Goal: Task Accomplishment & Management: Manage account settings

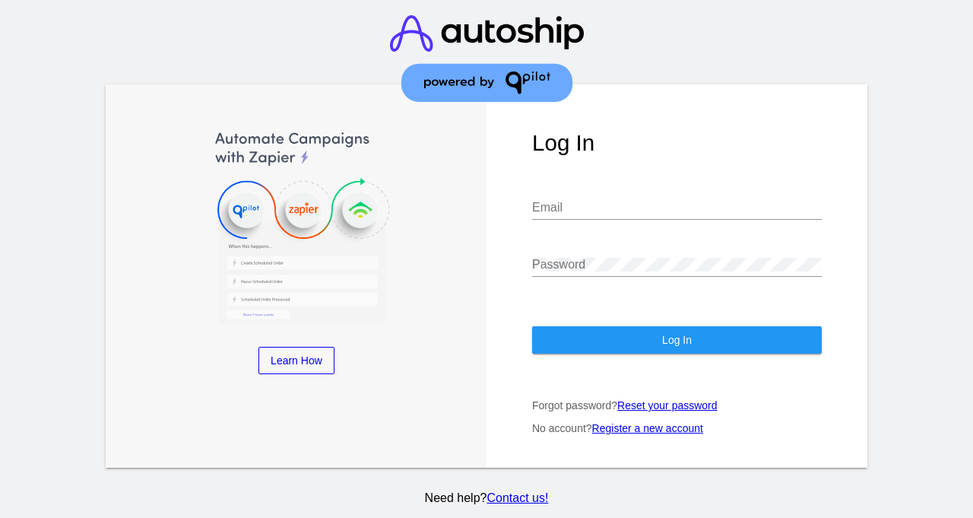
type input "[EMAIL_ADDRESS][DOMAIN_NAME]"
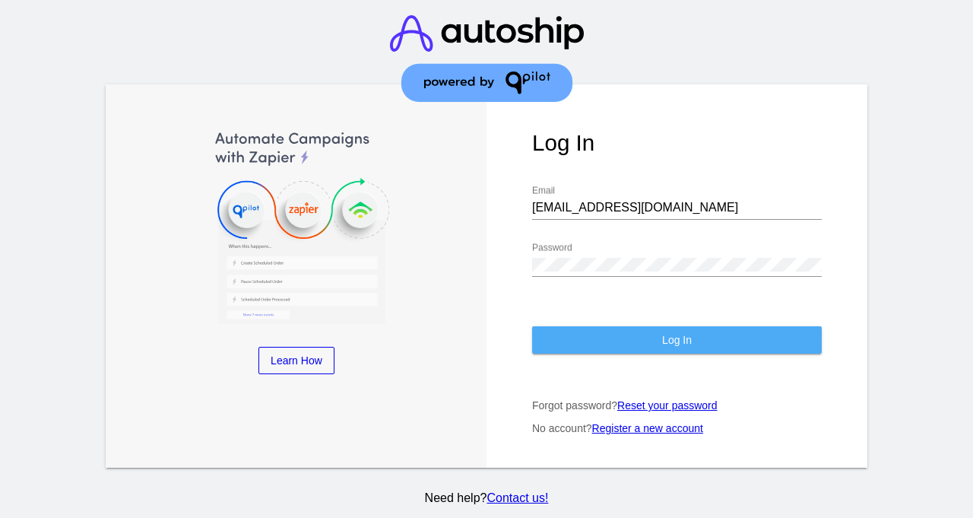
click at [572, 330] on button "Log In" at bounding box center [677, 339] width 290 height 27
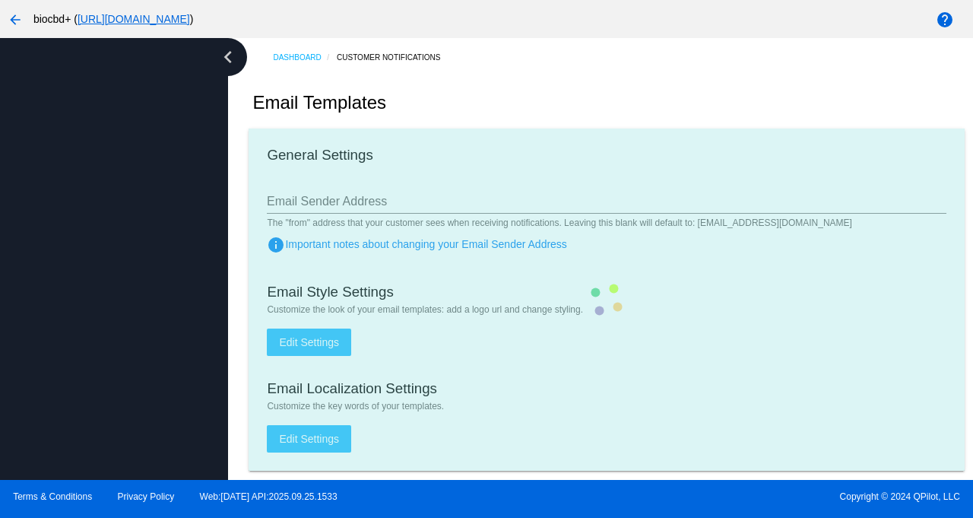
type input "[EMAIL_ADDRESS][DOMAIN_NAME]"
checkbox input "true"
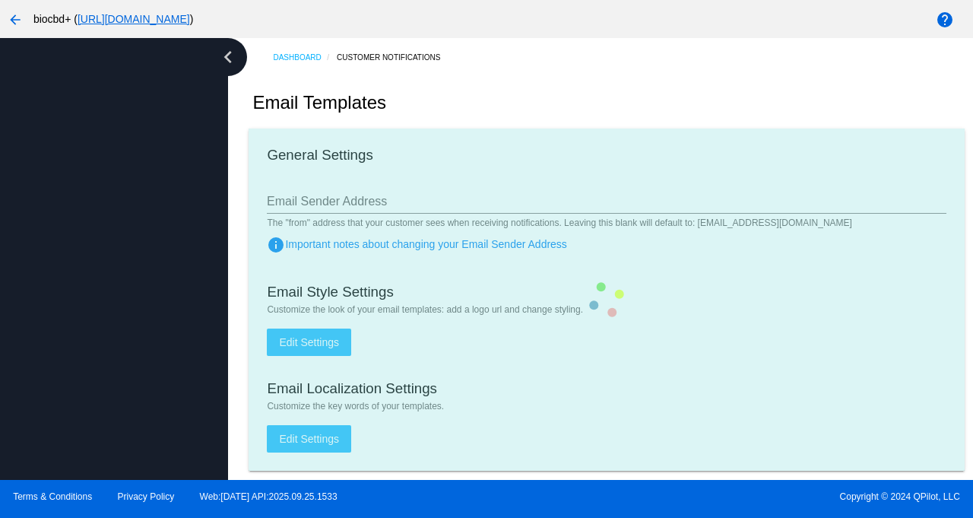
type input "[PERSON_NAME][EMAIL_ADDRESS][DOMAIN_NAME]"
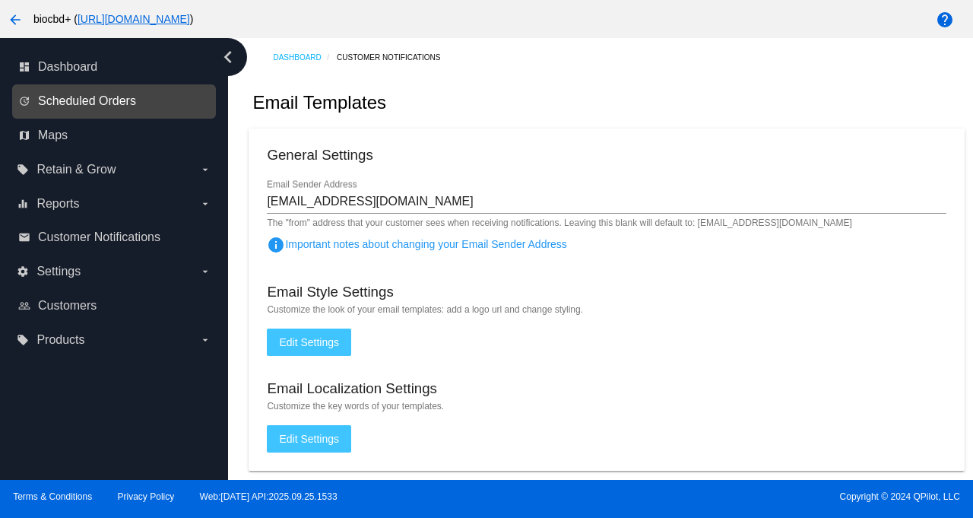
click at [74, 99] on span "Scheduled Orders" at bounding box center [87, 101] width 98 height 14
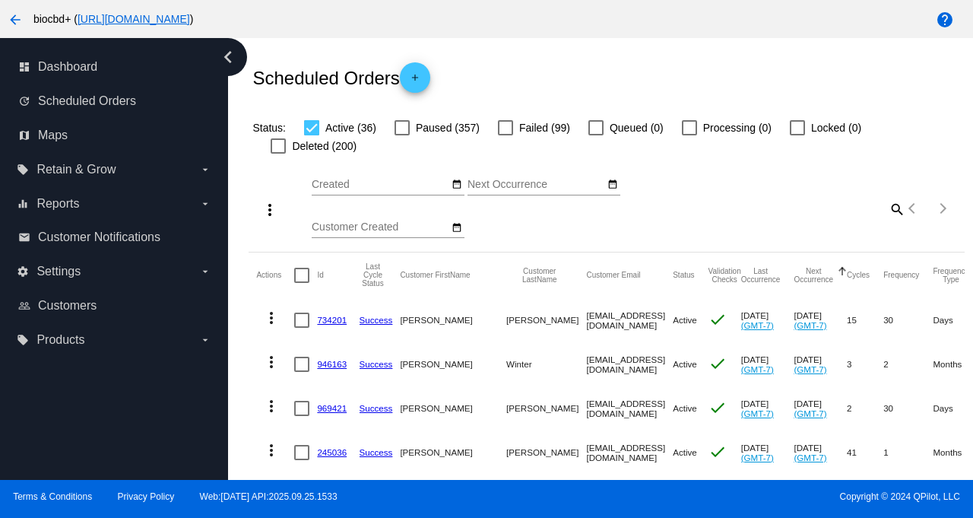
scroll to position [40, 0]
